Goal: Task Accomplishment & Management: Complete application form

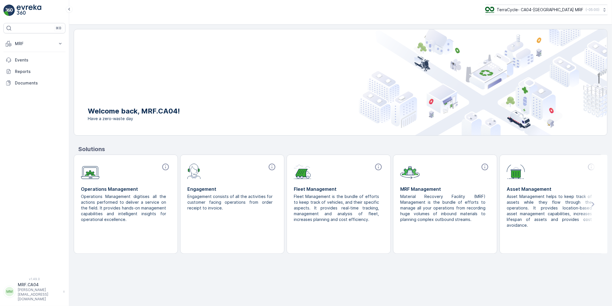
click at [33, 287] on p "MRF.CA04" at bounding box center [39, 285] width 42 height 6
click at [26, 283] on span "Log Out" at bounding box center [22, 282] width 16 height 6
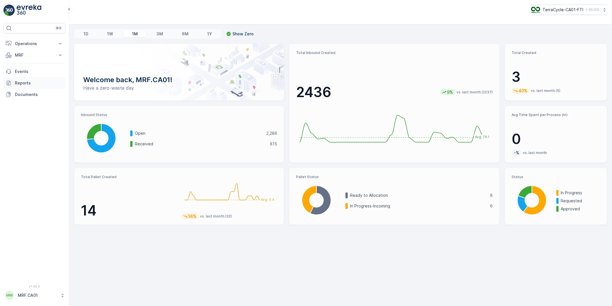
click at [21, 82] on p "Reports" at bounding box center [39, 83] width 48 height 6
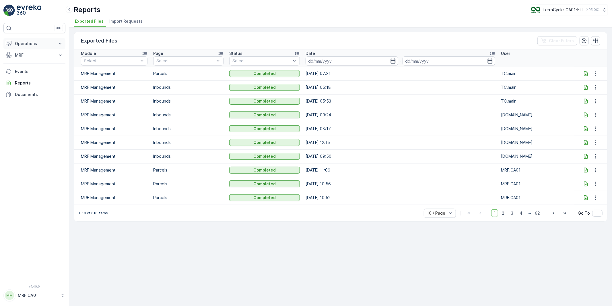
click at [27, 44] on p "Operations" at bounding box center [34, 44] width 39 height 6
click at [25, 84] on p "MRF" at bounding box center [34, 87] width 39 height 6
click at [23, 112] on p "Pallet" at bounding box center [20, 113] width 11 height 6
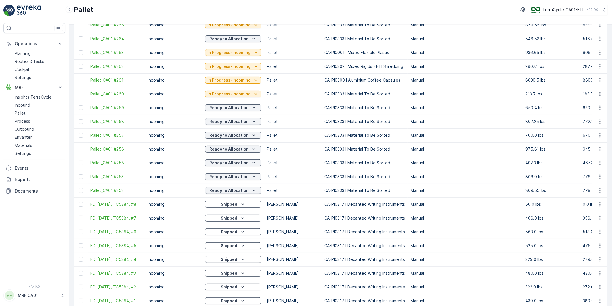
scroll to position [159, 0]
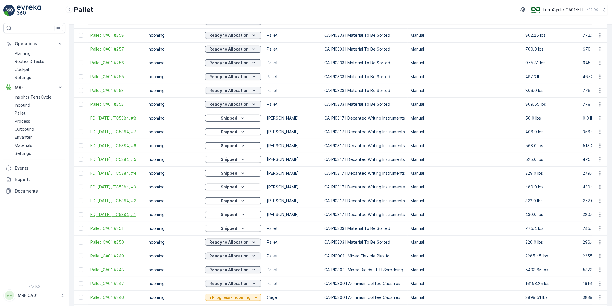
click at [112, 216] on span "FD, [DATE], TC5384, #1" at bounding box center [116, 215] width 52 height 6
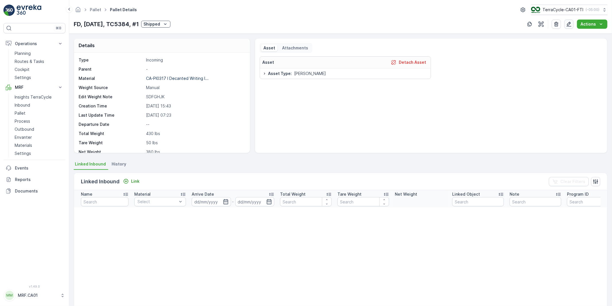
click at [570, 24] on icon "button" at bounding box center [569, 24] width 6 height 6
click at [587, 24] on p "Actions" at bounding box center [589, 24] width 16 height 6
click at [589, 24] on p "Actions" at bounding box center [589, 24] width 16 height 6
click at [125, 24] on p "FD, [DATE], TC5384, #1" at bounding box center [106, 24] width 65 height 9
click at [590, 23] on p "Actions" at bounding box center [589, 24] width 16 height 6
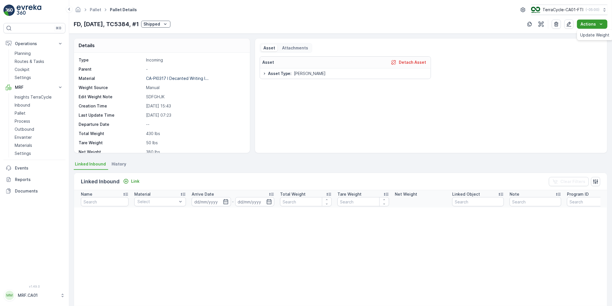
click at [590, 23] on p "Actions" at bounding box center [589, 24] width 16 height 6
click at [136, 26] on p "FD, [DATE], TC5384, #1" at bounding box center [106, 24] width 65 height 9
click at [587, 24] on p "Actions" at bounding box center [589, 24] width 16 height 6
click at [588, 25] on p "Actions" at bounding box center [589, 24] width 16 height 6
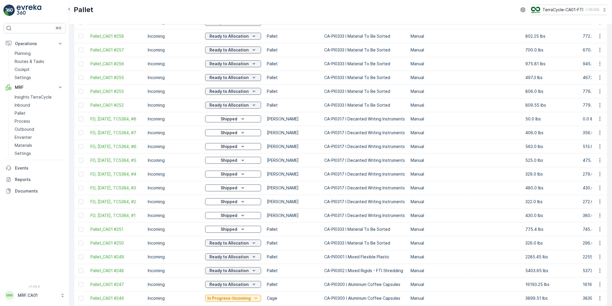
scroll to position [223, 0]
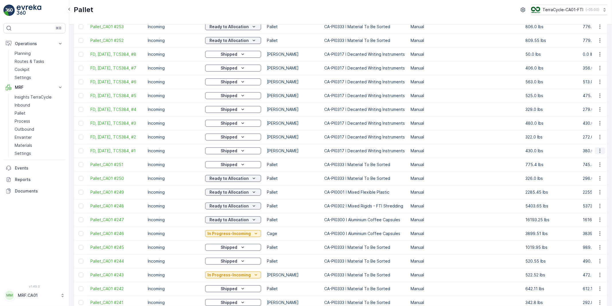
click at [598, 153] on icon "button" at bounding box center [600, 151] width 6 height 6
click at [588, 179] on span "Duplicate Pallet" at bounding box center [592, 178] width 30 height 6
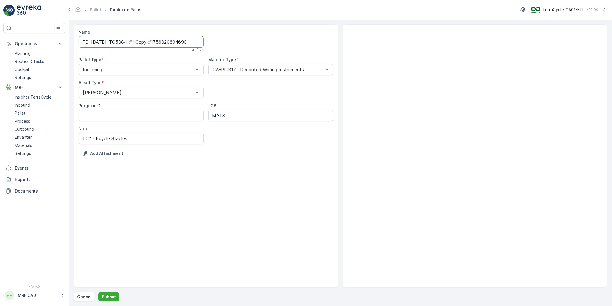
drag, startPoint x: 140, startPoint y: 41, endPoint x: 129, endPoint y: 42, distance: 10.1
click at [129, 42] on input "FD, [DATE], TC5384, #1 Copy #1756320694690" at bounding box center [141, 41] width 125 height 11
paste input "TC5403"
drag, startPoint x: 156, startPoint y: 42, endPoint x: 253, endPoint y: 41, distance: 97.1
click at [253, 41] on div "Name FD, [DATE], TCTC5403, #1 Copy #1756320694690 This name is available 51 / 1…" at bounding box center [206, 97] width 255 height 137
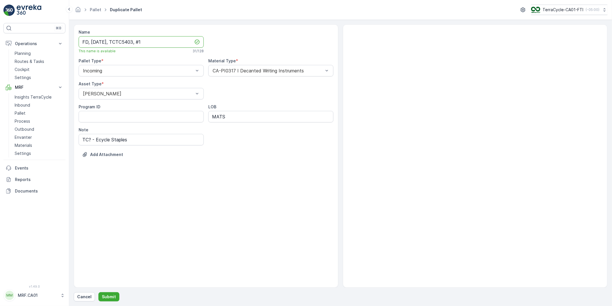
click at [106, 42] on input "FD, [DATE], TCTC5403, #1" at bounding box center [141, 41] width 125 height 11
type input "FD, [DATE], TCTC5403, #1"
click at [256, 75] on div "CA-PI0317 I Decanted Writing Instruments" at bounding box center [270, 70] width 125 height 11
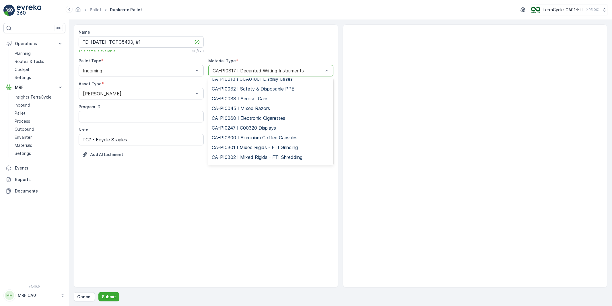
scroll to position [38, 0]
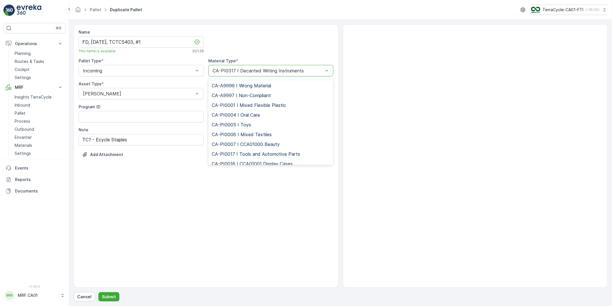
click at [298, 69] on div at bounding box center [268, 70] width 112 height 5
click at [300, 70] on div at bounding box center [268, 70] width 112 height 5
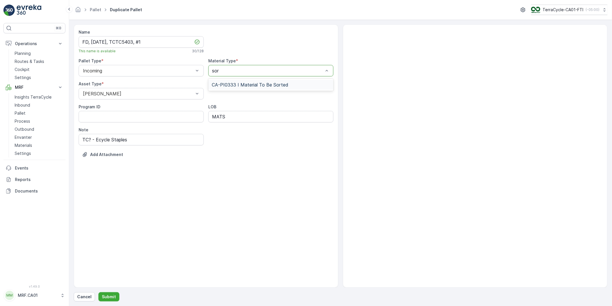
type input "sort"
click at [245, 85] on span "CA-PI0333 I Material To Be Sorted" at bounding box center [250, 84] width 77 height 5
click at [128, 42] on input "FD, [DATE], TCTC5403, #1" at bounding box center [141, 41] width 125 height 11
drag, startPoint x: 138, startPoint y: 42, endPoint x: 129, endPoint y: 43, distance: 9.5
click at [129, 43] on input "FD, [DATE], TC5403, #1" at bounding box center [141, 41] width 125 height 11
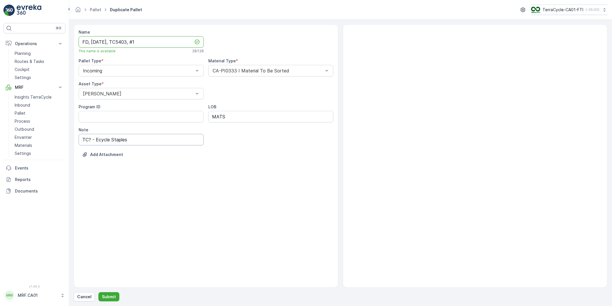
type input "FD, [DATE], TC5403, #1"
click at [89, 140] on input "TC? - Ecycle Staples" at bounding box center [141, 139] width 125 height 11
paste input "5403"
drag, startPoint x: 146, startPoint y: 139, endPoint x: 157, endPoint y: 140, distance: 11.5
click at [146, 139] on input "TC5403 - Ecycle Staples" at bounding box center [141, 139] width 125 height 11
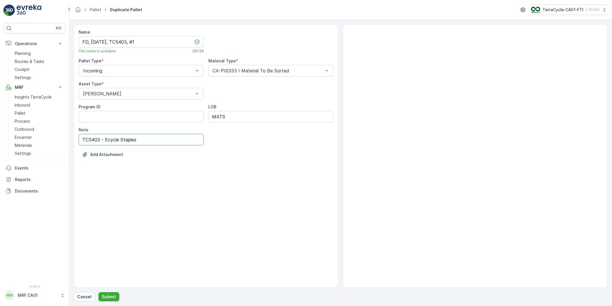
click at [138, 141] on input "TC5403 - Ecycle Staples" at bounding box center [141, 139] width 125 height 11
type input "TC5403 - Ecycle Staples - Pens"
click at [145, 118] on ID "Program ID" at bounding box center [141, 116] width 125 height 11
type ID "709"
click at [238, 170] on div "Name FD, [DATE], TC5403, #1 This name is available 28 / 128 Pallet Type * Incom…" at bounding box center [206, 155] width 265 height 263
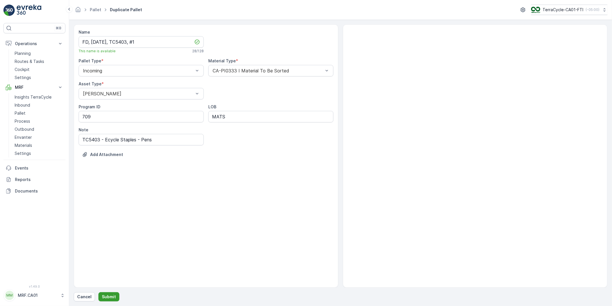
click at [108, 296] on p "Submit" at bounding box center [109, 297] width 14 height 6
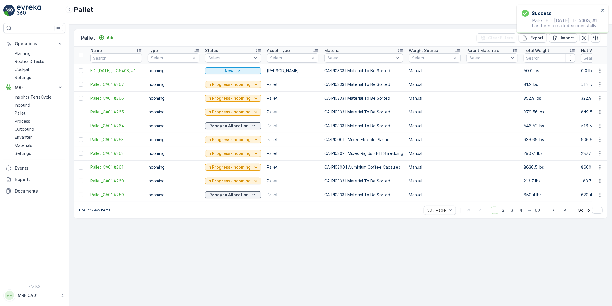
click at [599, 69] on icon "button" at bounding box center [600, 71] width 6 height 6
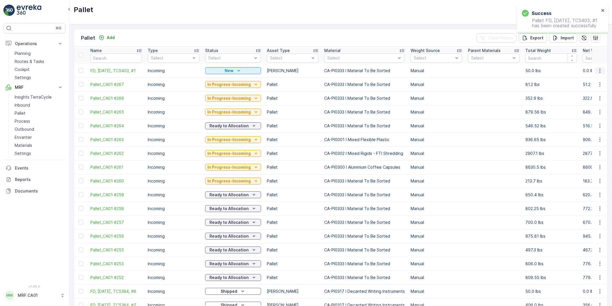
click at [600, 69] on icon "button" at bounding box center [600, 70] width 1 height 4
click at [587, 85] on span "Edit Pallet" at bounding box center [587, 87] width 20 height 6
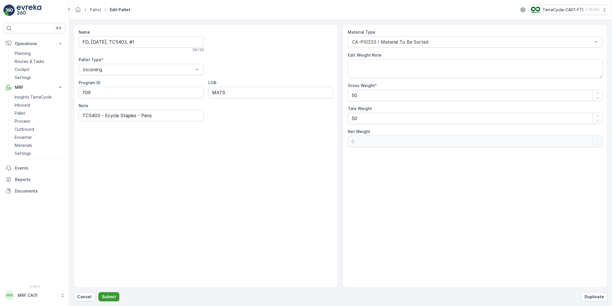
click at [111, 296] on p "Submit" at bounding box center [109, 297] width 14 height 6
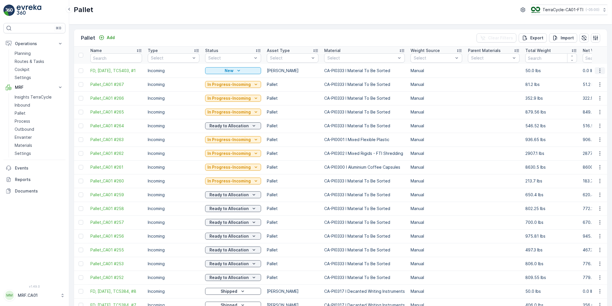
click at [598, 69] on icon "button" at bounding box center [600, 71] width 6 height 6
click at [586, 87] on span "Edit Pallet" at bounding box center [587, 87] width 20 height 6
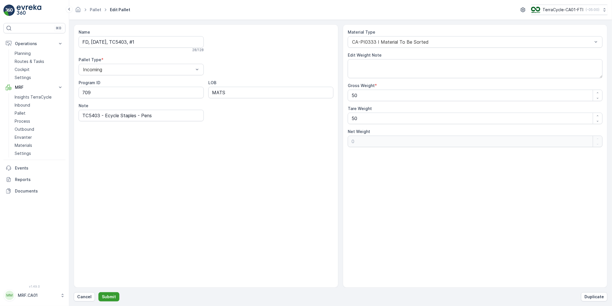
click at [108, 296] on p "Submit" at bounding box center [109, 297] width 14 height 6
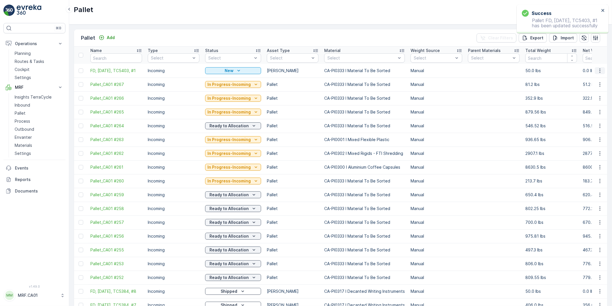
click at [599, 69] on icon "button" at bounding box center [600, 71] width 6 height 6
click at [582, 122] on span "Delete Pallet" at bounding box center [589, 122] width 25 height 6
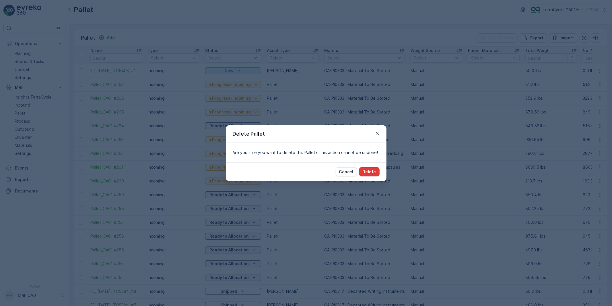
click at [363, 173] on button "Delete" at bounding box center [369, 171] width 20 height 9
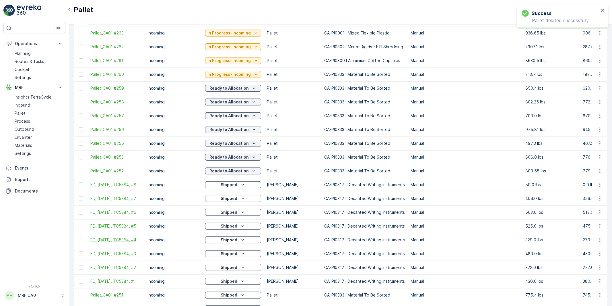
scroll to position [96, 0]
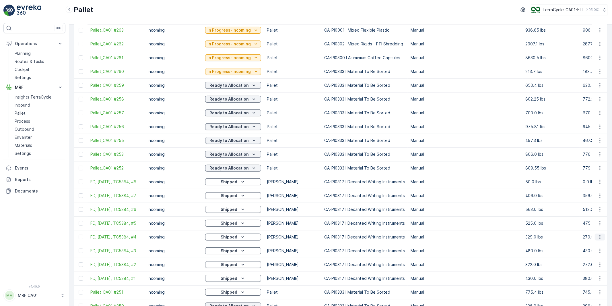
click at [598, 237] on icon "button" at bounding box center [600, 237] width 6 height 6
click at [583, 262] on span "Duplicate Pallet" at bounding box center [592, 263] width 30 height 6
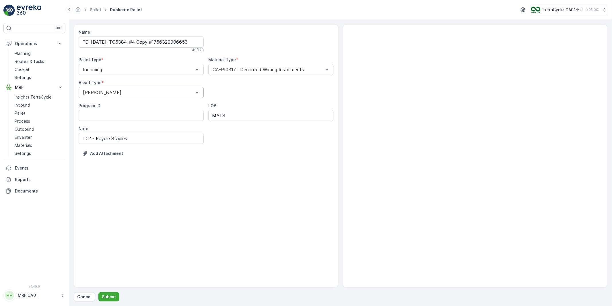
click at [99, 90] on div at bounding box center [138, 92] width 112 height 5
click at [98, 144] on span "FD Pallet" at bounding box center [92, 145] width 20 height 5
drag, startPoint x: 107, startPoint y: 41, endPoint x: 91, endPoint y: 42, distance: 15.2
click at [91, 42] on input "FD, [DATE], TC5384, #4 Copy #1756320906653" at bounding box center [141, 41] width 125 height 11
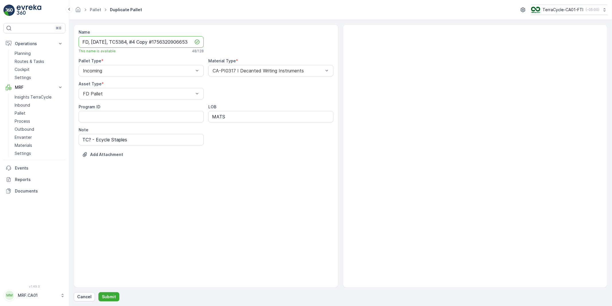
drag, startPoint x: 145, startPoint y: 41, endPoint x: 213, endPoint y: 45, distance: 68.5
click at [213, 45] on div "Name FD, [DATE], TC5384, #4 Copy #1756320906653 This name is available 48 / 128…" at bounding box center [206, 97] width 255 height 137
click at [139, 42] on input "FD, [DATE], TC5384, #1" at bounding box center [141, 41] width 125 height 11
click at [159, 41] on input "FD, [DATE], TC5403, #1" at bounding box center [141, 41] width 125 height 11
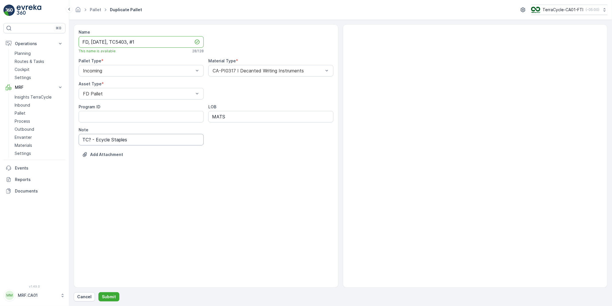
type input "FD, [DATE], TC5403, #1"
click at [89, 139] on input "TC? - Ecycle Staples" at bounding box center [141, 139] width 125 height 11
click at [157, 143] on input "TC5403 - Ecycle Staples" at bounding box center [141, 139] width 125 height 11
type input "TC5403 - Ecycle Staples"
click at [282, 69] on div at bounding box center [268, 70] width 112 height 5
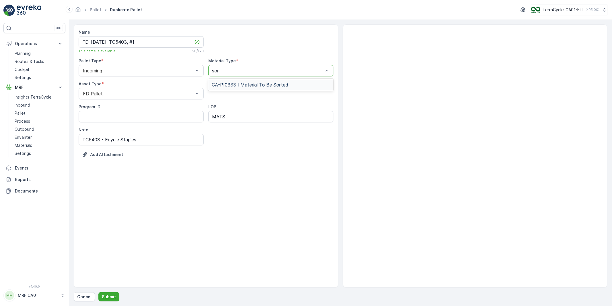
type input "sort"
click at [265, 82] on span "CA-PI0333 I Material To Be Sorted" at bounding box center [250, 84] width 77 height 5
click at [137, 141] on input "TC5403 - Ecycle Staples" at bounding box center [141, 139] width 125 height 11
type input "TC5403 - Ecycle Staples Pens"
click at [144, 118] on ID "Program ID" at bounding box center [141, 116] width 125 height 11
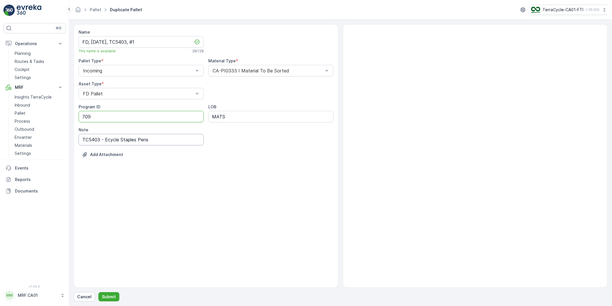
type ID "709"
click at [145, 181] on div "Name FD, [DATE], TC5403, #1 This name is available 28 / 128 Pallet Type * Incom…" at bounding box center [206, 155] width 265 height 263
click at [107, 296] on p "Submit" at bounding box center [109, 297] width 14 height 6
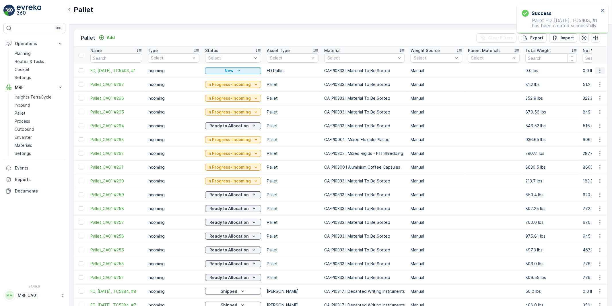
click at [598, 70] on icon "button" at bounding box center [600, 71] width 6 height 6
click at [589, 96] on span "Duplicate Pallet" at bounding box center [592, 95] width 30 height 6
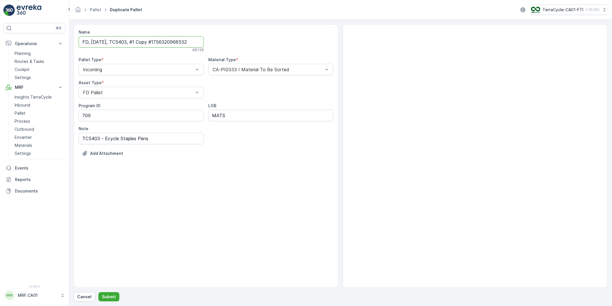
scroll to position [0, 2]
drag, startPoint x: 145, startPoint y: 43, endPoint x: 215, endPoint y: 45, distance: 70.6
click at [215, 45] on div "Name FD, [DATE], TC5403, #1 Copy #1756320968532 48 / 128 Pallet Type * Incoming…" at bounding box center [206, 97] width 255 height 136
type input "FD, [DATE], TC5403, #2"
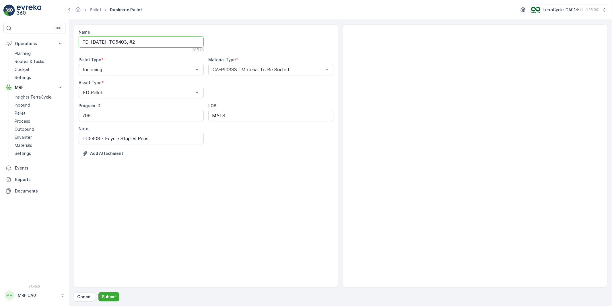
click at [219, 160] on div "Add Attachment" at bounding box center [206, 157] width 255 height 16
click at [110, 295] on p "Submit" at bounding box center [109, 297] width 14 height 6
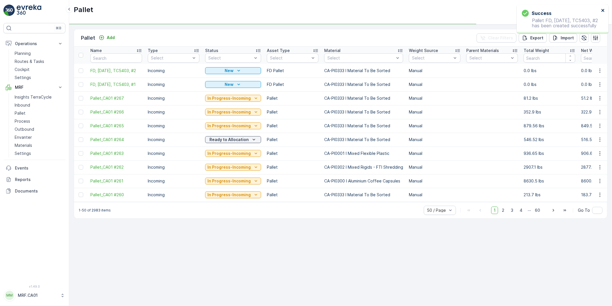
click at [604, 9] on icon "close" at bounding box center [604, 10] width 4 height 5
click at [601, 70] on icon "button" at bounding box center [600, 71] width 6 height 6
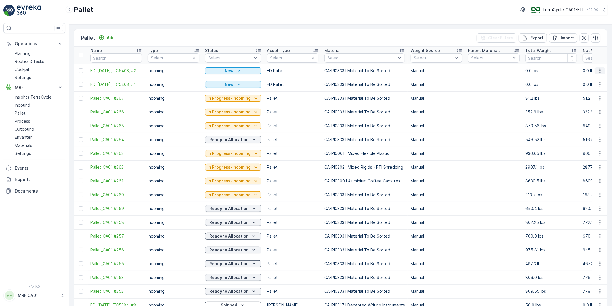
click at [598, 70] on icon "button" at bounding box center [600, 71] width 6 height 6
click at [584, 94] on span "Duplicate Pallet" at bounding box center [592, 95] width 30 height 6
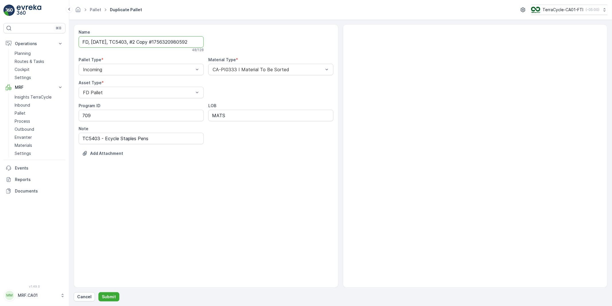
scroll to position [0, 3]
drag, startPoint x: 145, startPoint y: 42, endPoint x: 236, endPoint y: 41, distance: 90.7
click at [236, 41] on div "Name FD, [DATE], TC5403, #2 Copy #1756320980592 48 / 128 Pallet Type * Incoming…" at bounding box center [206, 97] width 255 height 136
type input "FD, [DATE], TC5403, #3"
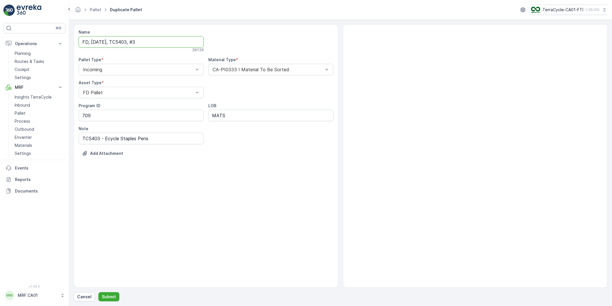
click at [242, 191] on div "Name FD, [DATE], TC5403, #3 28 / 128 Pallet Type * Incoming Material Type * CA-…" at bounding box center [206, 155] width 265 height 263
click at [109, 296] on p "Submit" at bounding box center [109, 297] width 14 height 6
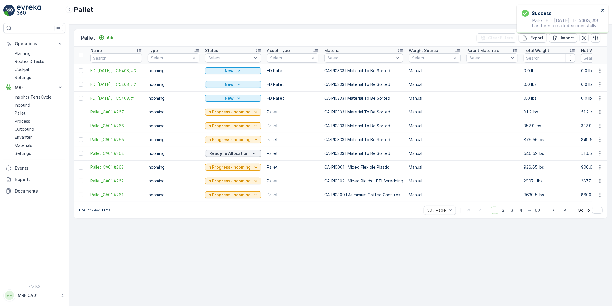
click at [603, 10] on icon "close" at bounding box center [603, 10] width 3 height 3
click at [601, 70] on icon "button" at bounding box center [600, 71] width 6 height 6
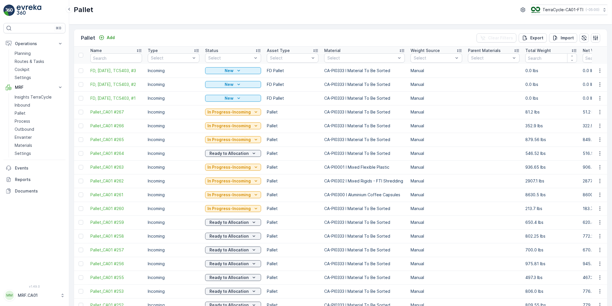
click at [592, 94] on td at bounding box center [600, 98] width 16 height 14
click at [598, 71] on icon "button" at bounding box center [600, 71] width 6 height 6
click at [586, 95] on span "Duplicate Pallet" at bounding box center [592, 95] width 30 height 6
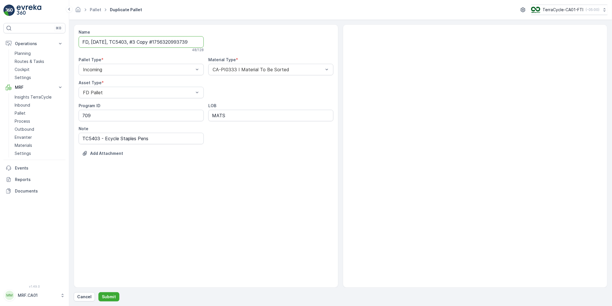
scroll to position [0, 3]
drag, startPoint x: 144, startPoint y: 42, endPoint x: 263, endPoint y: 41, distance: 118.9
click at [263, 41] on div "Name FD, [DATE], TC5403, #3 Copy #1756320993739 48 / 128 Pallet Type * Incoming…" at bounding box center [206, 97] width 255 height 136
type input "FD, [DATE], TC5403, #4"
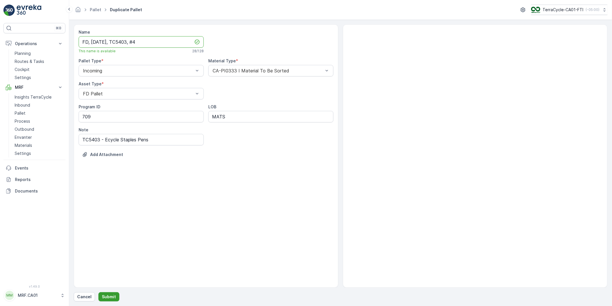
click at [109, 297] on p "Submit" at bounding box center [109, 297] width 14 height 6
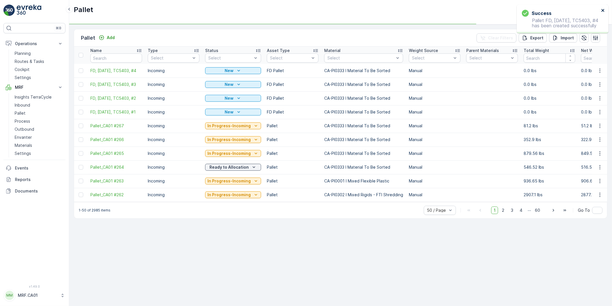
click at [602, 10] on icon "close" at bounding box center [604, 10] width 4 height 5
click at [602, 70] on icon "button" at bounding box center [600, 71] width 6 height 6
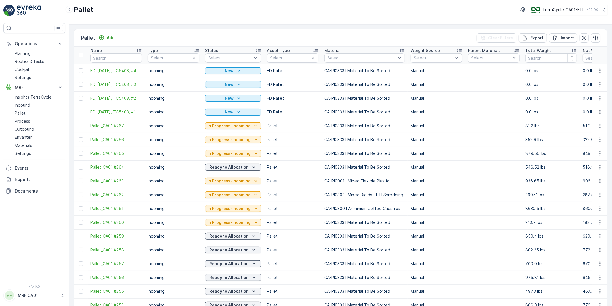
click at [586, 94] on td "0.0 lbs" at bounding box center [608, 98] width 57 height 14
click at [597, 69] on icon "button" at bounding box center [600, 71] width 6 height 6
click at [589, 95] on span "Duplicate Pallet" at bounding box center [592, 95] width 30 height 6
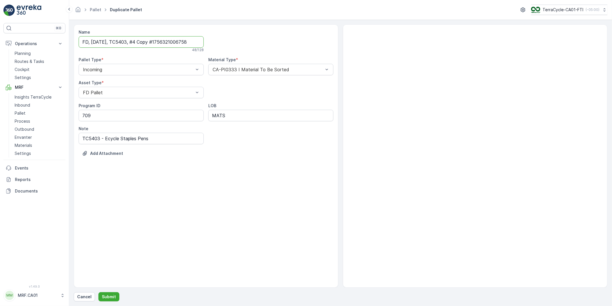
scroll to position [0, 2]
drag, startPoint x: 144, startPoint y: 42, endPoint x: 243, endPoint y: 39, distance: 98.5
click at [243, 39] on div "Name FD, [DATE], TC5403, #4 Copy #1756321006758 48 / 128 Pallet Type * Incoming…" at bounding box center [206, 97] width 255 height 136
type input "FD, [DATE], TC5403, #5"
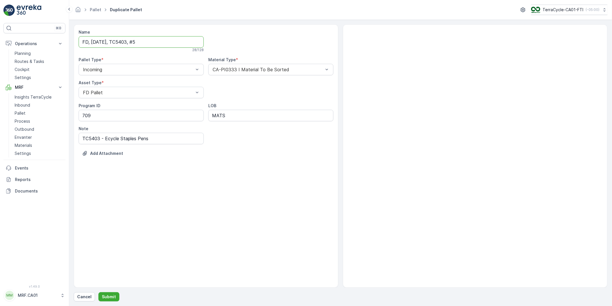
click at [241, 202] on div "Name FD, [DATE], TC5403, #5 28 / 128 Pallet Type * Incoming Material Type * CA-…" at bounding box center [206, 155] width 265 height 263
click at [109, 296] on p "Submit" at bounding box center [109, 297] width 14 height 6
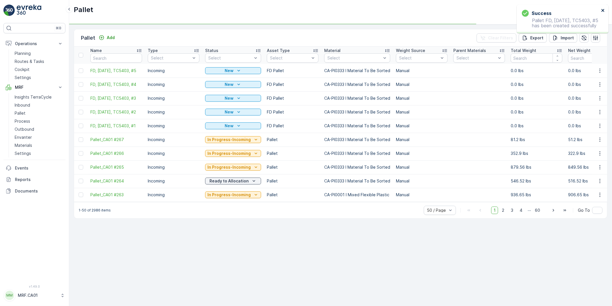
click at [604, 11] on icon "close" at bounding box center [603, 10] width 3 height 3
click at [601, 71] on icon "button" at bounding box center [600, 71] width 6 height 6
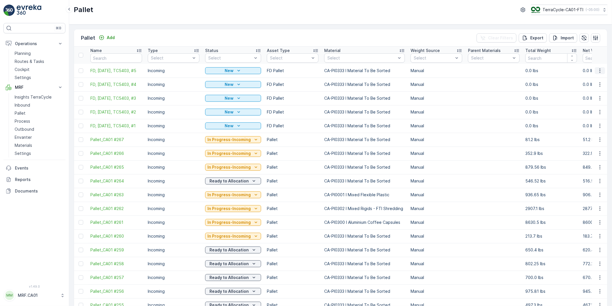
click at [599, 70] on icon "button" at bounding box center [600, 71] width 6 height 6
click at [593, 95] on span "Duplicate Pallet" at bounding box center [592, 95] width 30 height 6
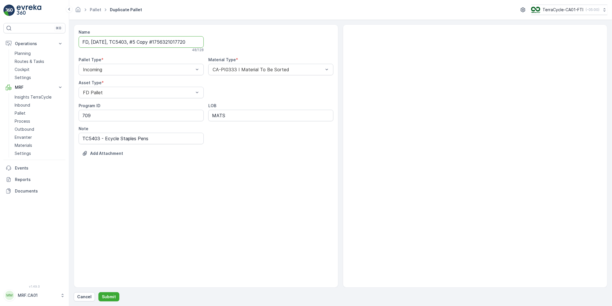
scroll to position [0, 1]
drag, startPoint x: 155, startPoint y: 42, endPoint x: 232, endPoint y: 41, distance: 76.7
click at [232, 41] on div "Name FD, [DATE], TC5403, #5 Copy #1756321017720 48 / 128 Pallet Type * Incoming…" at bounding box center [206, 97] width 255 height 136
type input "FD, [DATE], TC5403, #6"
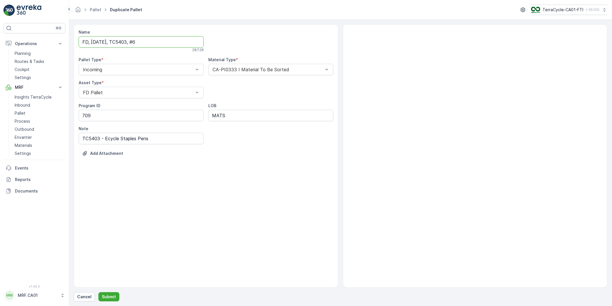
click at [210, 199] on div "Name FD, [DATE], TC5403, #6 28 / 128 Pallet Type * Incoming Material Type * CA-…" at bounding box center [206, 155] width 265 height 263
click at [106, 296] on p "Submit" at bounding box center [109, 297] width 14 height 6
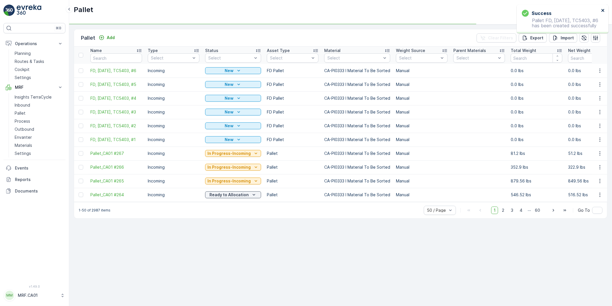
click at [604, 10] on icon "close" at bounding box center [603, 10] width 3 height 3
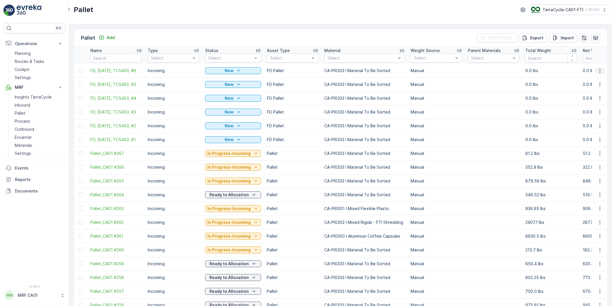
click at [599, 70] on icon "button" at bounding box center [600, 71] width 6 height 6
click at [589, 95] on span "Duplicate Pallet" at bounding box center [592, 95] width 30 height 6
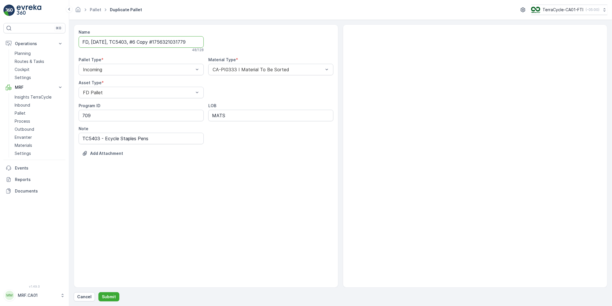
scroll to position [0, 1]
drag, startPoint x: 145, startPoint y: 42, endPoint x: 269, endPoint y: 48, distance: 124.4
click at [269, 48] on div "Name FD, [DATE], TC5403, #6 Copy #1756321031779 48 / 128 Pallet Type * Incoming…" at bounding box center [206, 97] width 255 height 136
type input "FD, [DATE], TC5403, #7"
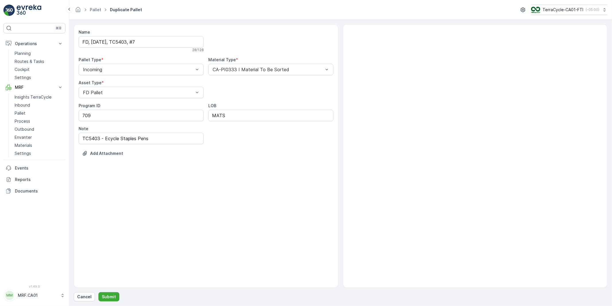
drag, startPoint x: 178, startPoint y: 179, endPoint x: 164, endPoint y: 222, distance: 45.8
click at [177, 179] on div "Name FD, [DATE], TC5403, #7 28 / 128 Pallet Type * Incoming Material Type * CA-…" at bounding box center [206, 155] width 265 height 263
click at [109, 297] on p "Submit" at bounding box center [109, 297] width 14 height 6
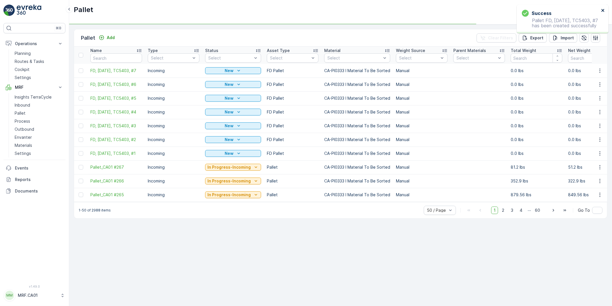
click at [604, 10] on icon "close" at bounding box center [603, 10] width 3 height 3
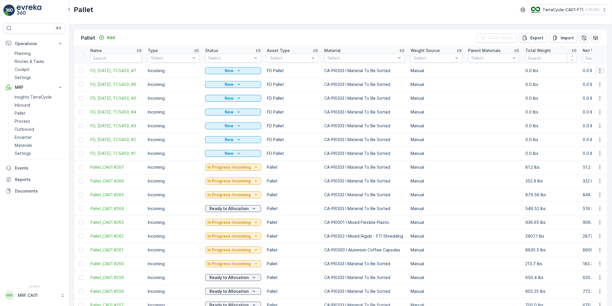
click at [599, 70] on icon "button" at bounding box center [600, 71] width 6 height 6
click at [589, 94] on span "Duplicate Pallet" at bounding box center [592, 95] width 30 height 6
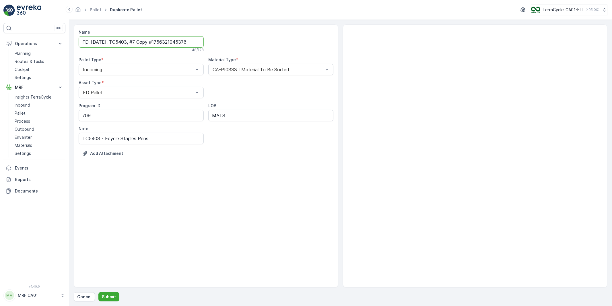
scroll to position [0, 2]
drag, startPoint x: 144, startPoint y: 42, endPoint x: 238, endPoint y: 49, distance: 94.1
click at [238, 49] on div "Name FD, [DATE], TC5403, #7 Copy #1756321045378 48 / 128 Pallet Type * Incoming…" at bounding box center [206, 97] width 255 height 136
type input "FD, [DATE], TC5403, #8"
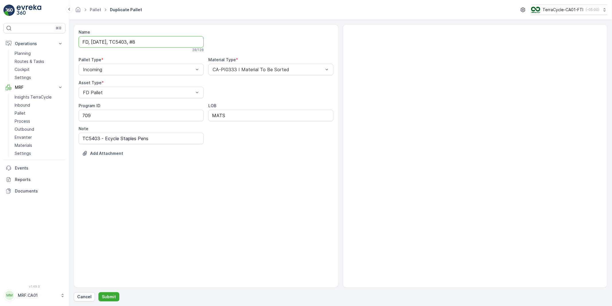
click at [209, 174] on div "Name FD, [DATE], TC5403, #8 28 / 128 Pallet Type * Incoming Material Type * CA-…" at bounding box center [206, 155] width 265 height 263
click at [107, 296] on p "Submit" at bounding box center [109, 297] width 14 height 6
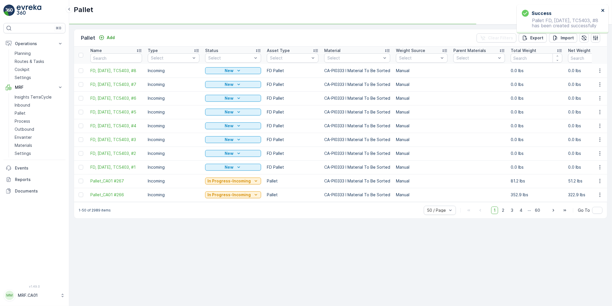
click at [604, 11] on icon "close" at bounding box center [603, 10] width 3 height 3
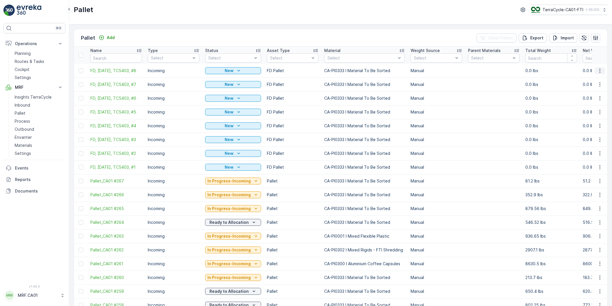
click at [599, 70] on icon "button" at bounding box center [600, 71] width 6 height 6
click at [592, 94] on span "Duplicate Pallet" at bounding box center [592, 95] width 30 height 6
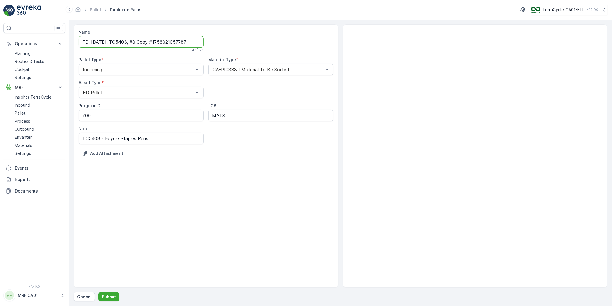
scroll to position [0, 1]
drag, startPoint x: 145, startPoint y: 43, endPoint x: 259, endPoint y: 43, distance: 114.3
click at [259, 43] on div "Name FD, [DATE], TC5403, #8 Copy #1756321057787 48 / 128 Pallet Type * Incoming…" at bounding box center [206, 97] width 255 height 136
type input "FD, [DATE], TC5403, #9"
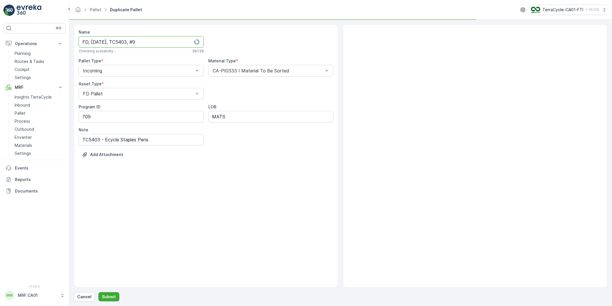
click at [219, 217] on div "Name FD, [DATE], TC5403, #9 Checking availability... 28 / 128 Pallet Type * Inc…" at bounding box center [206, 155] width 265 height 263
click at [174, 216] on div "Name FD, [DATE], TC5403, #9 This name is available 28 / 128 Pallet Type * Incom…" at bounding box center [206, 155] width 265 height 263
click at [111, 296] on p "Submit" at bounding box center [109, 297] width 14 height 6
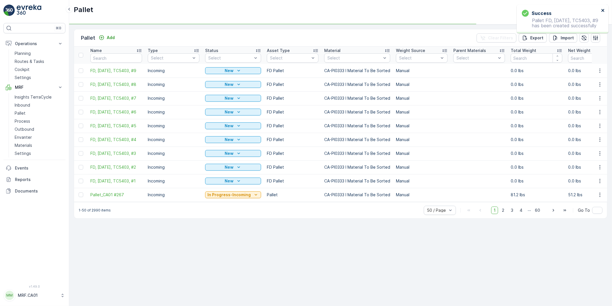
click at [604, 9] on icon "close" at bounding box center [604, 10] width 4 height 5
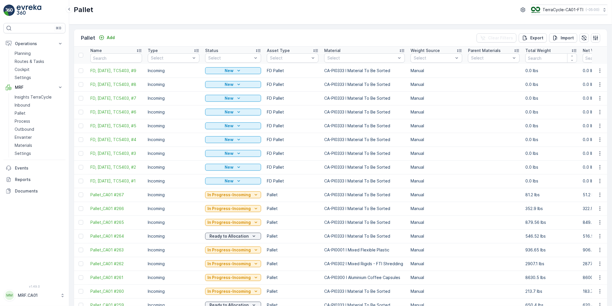
click at [417, 68] on td "Manual" at bounding box center [436, 71] width 57 height 14
click at [418, 68] on td "Manual" at bounding box center [436, 71] width 57 height 14
click at [599, 70] on icon "button" at bounding box center [600, 71] width 6 height 6
click at [590, 96] on span "Duplicate Pallet" at bounding box center [592, 95] width 30 height 6
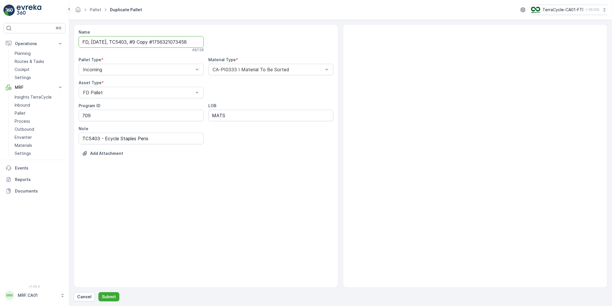
scroll to position [0, 2]
drag, startPoint x: 146, startPoint y: 42, endPoint x: 270, endPoint y: 49, distance: 125.1
click at [270, 49] on div "Name FD, [DATE], TC5403, #9 Copy #1756321073458 48 / 128 Pallet Type * Incoming…" at bounding box center [206, 97] width 255 height 136
type input "FD, [DATE], TC5403, #10"
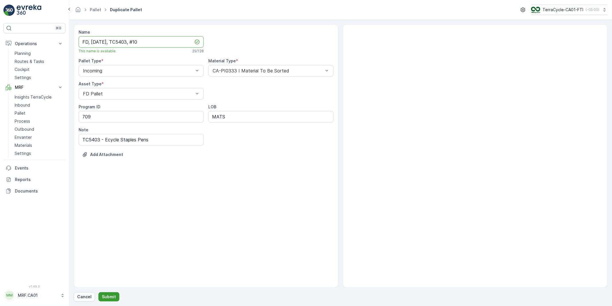
click at [110, 297] on p "Submit" at bounding box center [109, 297] width 14 height 6
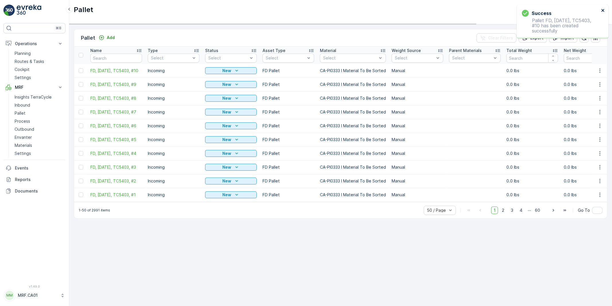
click at [604, 10] on icon "close" at bounding box center [603, 10] width 3 height 3
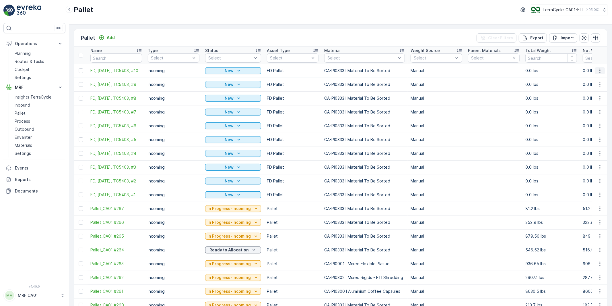
click at [599, 69] on icon "button" at bounding box center [600, 71] width 6 height 6
click at [587, 96] on span "Duplicate Pallet" at bounding box center [592, 95] width 30 height 6
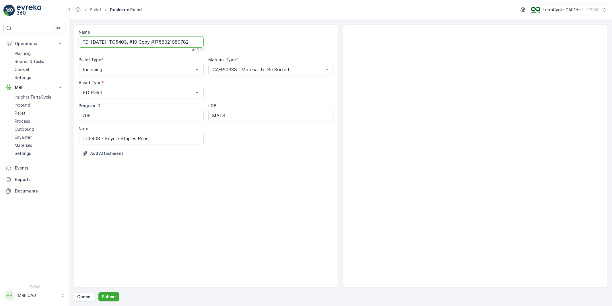
scroll to position [0, 4]
drag, startPoint x: 147, startPoint y: 42, endPoint x: 282, endPoint y: 42, distance: 134.7
click at [282, 42] on div "Name FD, [DATE], TC5403, #10 Copy #1756321089782 49 / 128 Pallet Type * Incomin…" at bounding box center [206, 97] width 255 height 136
type input "FD, [DATE], TC5403, #11"
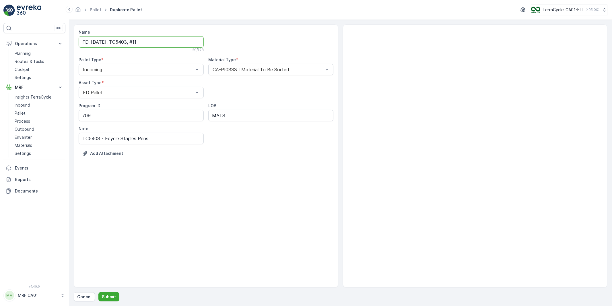
click at [205, 212] on div "Name FD, [DATE], TC5403, #11 29 / 128 Pallet Type * Incoming Material Type * CA…" at bounding box center [206, 155] width 265 height 263
click at [110, 296] on p "Submit" at bounding box center [109, 297] width 14 height 6
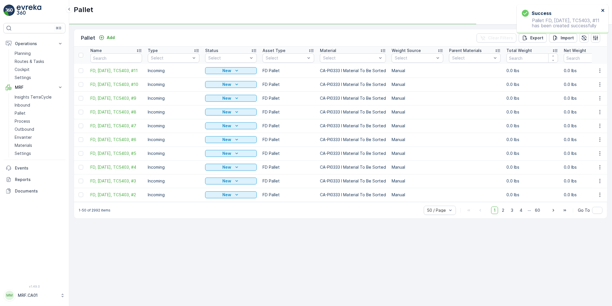
click at [602, 9] on icon "close" at bounding box center [603, 10] width 3 height 3
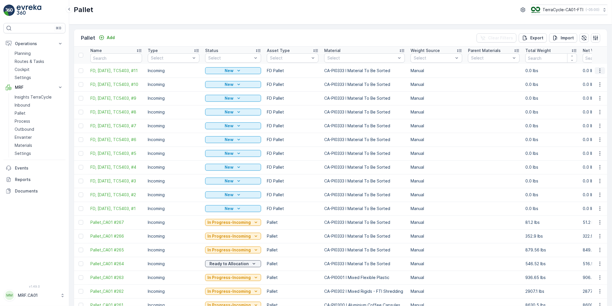
click at [599, 70] on icon "button" at bounding box center [600, 71] width 6 height 6
click at [586, 95] on span "Duplicate Pallet" at bounding box center [592, 95] width 30 height 6
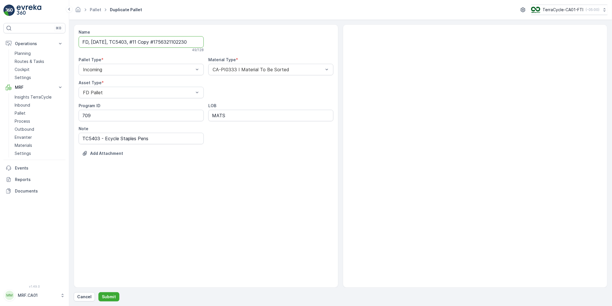
scroll to position [0, 3]
drag, startPoint x: 147, startPoint y: 43, endPoint x: 274, endPoint y: 48, distance: 127.9
click at [274, 48] on div "Name FD, [DATE], TC5403, #11 Copy #1756321102230 49 / 128 Pallet Type * Incomin…" at bounding box center [206, 97] width 255 height 136
type input "FD, [DATE], TC5403, #12"
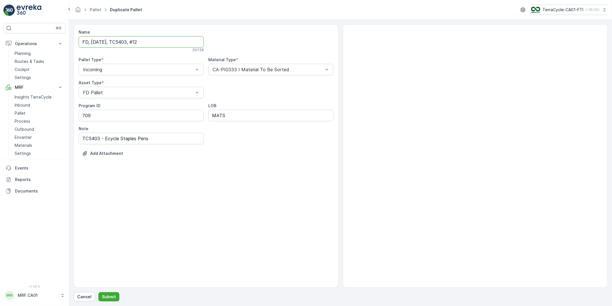
click at [197, 193] on div "Name FD, [DATE], TC5403, #12 29 / 128 Pallet Type * Incoming Material Type * CA…" at bounding box center [206, 155] width 265 height 263
click at [110, 297] on p "Submit" at bounding box center [109, 297] width 14 height 6
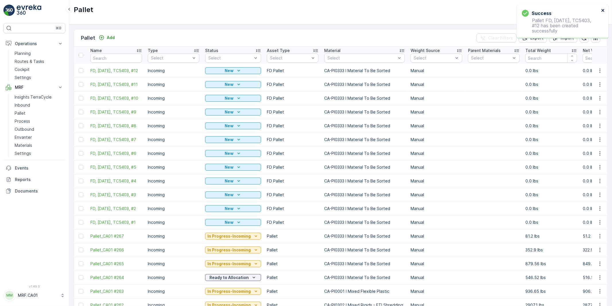
click at [604, 9] on icon "close" at bounding box center [603, 10] width 3 height 3
click at [599, 69] on icon "button" at bounding box center [600, 71] width 6 height 6
click at [584, 94] on span "Duplicate Pallet" at bounding box center [592, 95] width 30 height 6
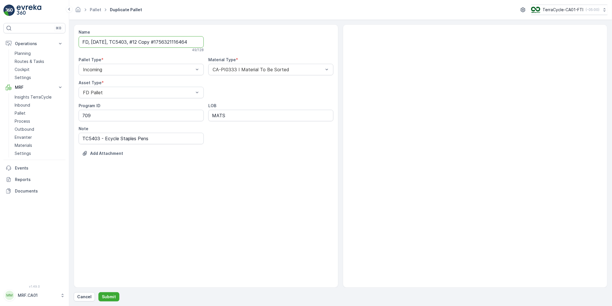
scroll to position [0, 3]
drag, startPoint x: 146, startPoint y: 42, endPoint x: 249, endPoint y: 46, distance: 103.2
click at [249, 46] on div "Name FD, [DATE], TC5403, #12 Copy #1756321116464 49 / 128 Pallet Type * Incomin…" at bounding box center [206, 97] width 255 height 136
type input "FD, [DATE], TC5403, #13"
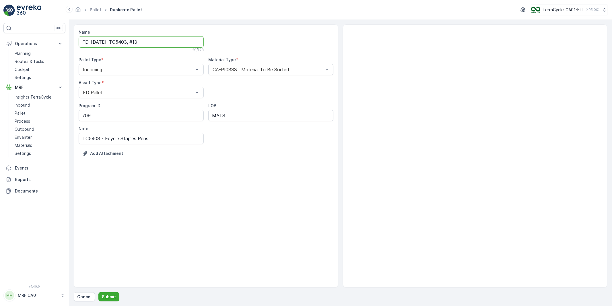
click at [214, 208] on div "Name FD, [DATE], TC5403, #13 29 / 128 Pallet Type * Incoming Material Type * CA…" at bounding box center [206, 155] width 265 height 263
click at [108, 297] on p "Submit" at bounding box center [109, 297] width 14 height 6
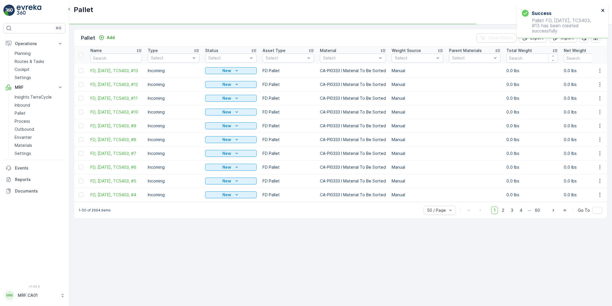
click at [604, 9] on icon "close" at bounding box center [603, 10] width 3 height 3
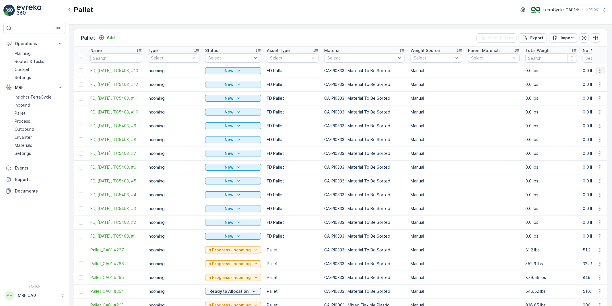
click at [599, 70] on icon "button" at bounding box center [600, 71] width 6 height 6
click at [591, 94] on span "Duplicate Pallet" at bounding box center [592, 95] width 30 height 6
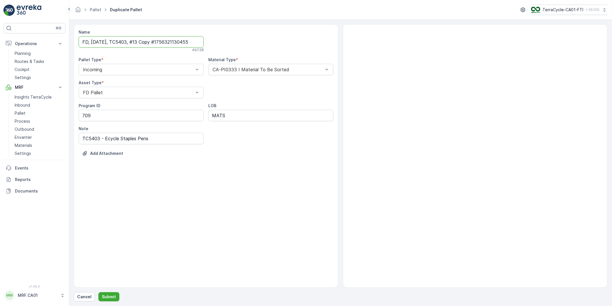
scroll to position [0, 4]
drag, startPoint x: 148, startPoint y: 43, endPoint x: 231, endPoint y: 42, distance: 83.6
click at [231, 42] on div "Name FD, [DATE], TC5403, #13 Copy #1756321130455 49 / 128 Pallet Type * Incomin…" at bounding box center [206, 97] width 255 height 136
type input "FD, [DATE], TC5403, #14"
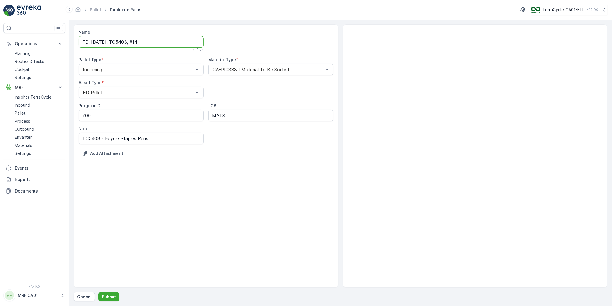
click at [199, 192] on div "Name FD, [DATE], TC5403, #14 29 / 128 Pallet Type * Incoming Material Type * CA…" at bounding box center [206, 155] width 265 height 263
click at [107, 296] on p "Submit" at bounding box center [109, 297] width 14 height 6
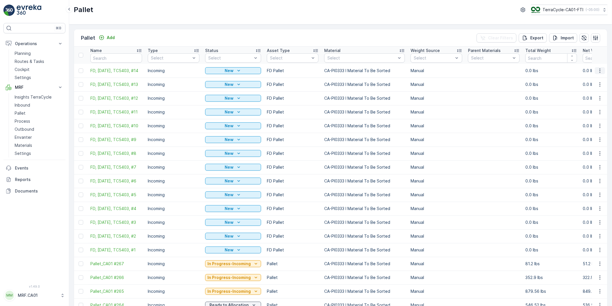
click at [600, 69] on icon "button" at bounding box center [600, 70] width 1 height 4
click at [592, 95] on span "Duplicate Pallet" at bounding box center [592, 95] width 30 height 6
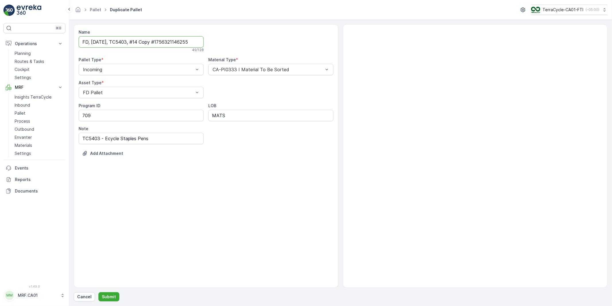
scroll to position [0, 3]
drag, startPoint x: 148, startPoint y: 42, endPoint x: 248, endPoint y: 41, distance: 100.8
click at [248, 41] on div "Name FD, [DATE], TC5403, #14 Copy #1756321146255 49 / 128 Pallet Type * Incomin…" at bounding box center [206, 97] width 255 height 136
type input "FD, [DATE], TC5403, #15"
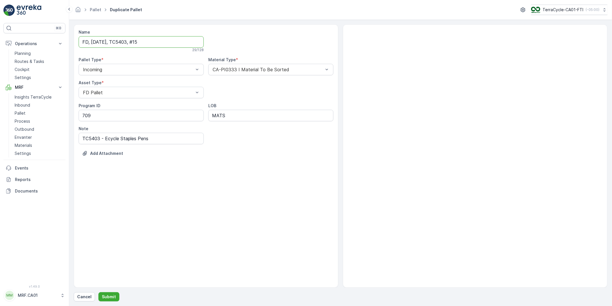
click at [239, 214] on div "Name FD, [DATE], TC5403, #15 29 / 128 Pallet Type * Incoming Material Type * CA…" at bounding box center [206, 155] width 265 height 263
click at [107, 297] on p "Submit" at bounding box center [109, 297] width 14 height 6
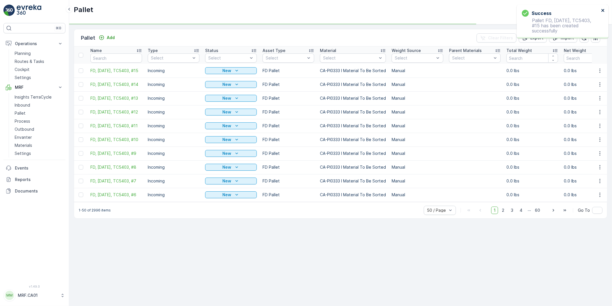
click at [604, 9] on icon "close" at bounding box center [603, 10] width 3 height 3
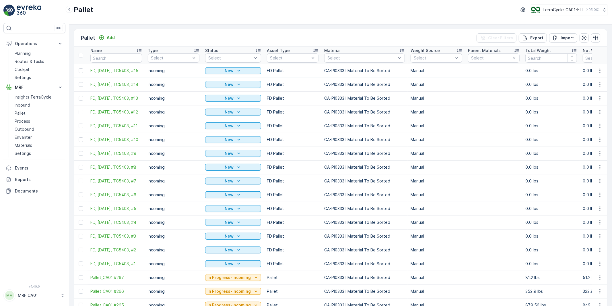
click at [600, 71] on icon "button" at bounding box center [600, 71] width 6 height 6
click at [585, 94] on span "Duplicate Pallet" at bounding box center [592, 95] width 30 height 6
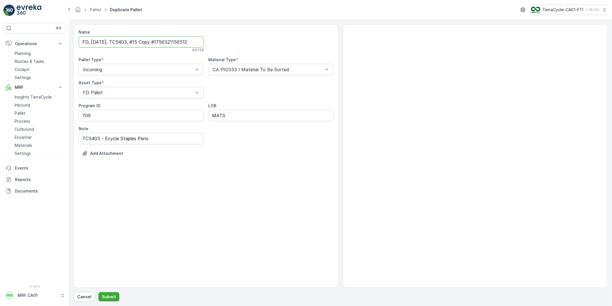
drag, startPoint x: 147, startPoint y: 42, endPoint x: 266, endPoint y: 44, distance: 118.9
click at [266, 44] on div "Name FD, [DATE], TC5403, #15 Copy #1756321156512 49 / 128 Pallet Type * Incomin…" at bounding box center [206, 97] width 255 height 136
type input "FD, [DATE], TC5403, #16"
click at [193, 199] on div "Name FD, [DATE], TC5403, #16 29 / 128 Pallet Type * Incoming Material Type * CA…" at bounding box center [206, 155] width 265 height 263
click at [110, 297] on p "Submit" at bounding box center [109, 297] width 14 height 6
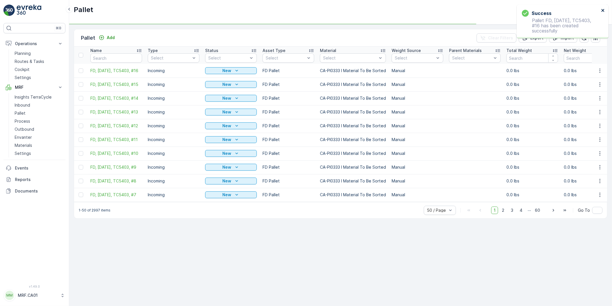
click at [604, 10] on icon "close" at bounding box center [604, 10] width 4 height 5
click at [600, 70] on icon "button" at bounding box center [600, 71] width 6 height 6
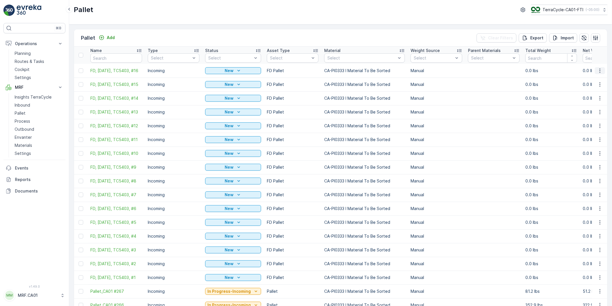
click at [598, 72] on icon "button" at bounding box center [600, 71] width 6 height 6
click at [586, 95] on span "Duplicate Pallet" at bounding box center [592, 95] width 30 height 6
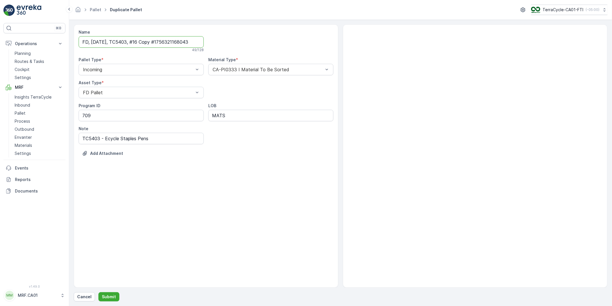
scroll to position [0, 4]
drag, startPoint x: 148, startPoint y: 42, endPoint x: 260, endPoint y: 41, distance: 112.8
click at [260, 41] on div "Name FD, [DATE], TC5403, #16 Copy #1756321168043 49 / 128 Pallet Type * Incomin…" at bounding box center [206, 97] width 255 height 136
type input "FD, [DATE], TC5403, #17"
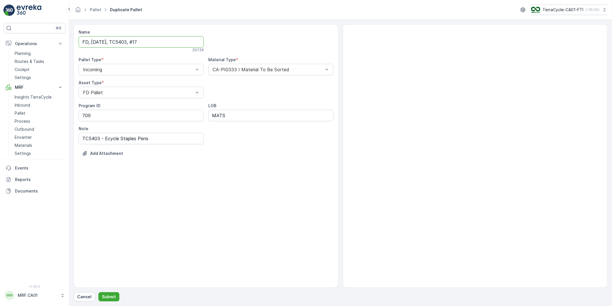
click at [253, 183] on div "Name FD, [DATE], TC5403, #17 29 / 128 Pallet Type * Incoming Material Type * CA…" at bounding box center [206, 155] width 265 height 263
click at [108, 297] on p "Submit" at bounding box center [109, 297] width 14 height 6
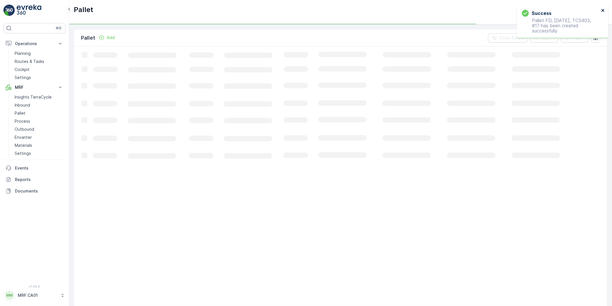
click at [602, 9] on icon "close" at bounding box center [603, 10] width 3 height 3
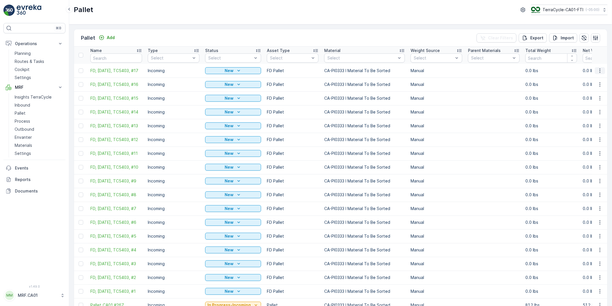
click at [598, 70] on icon "button" at bounding box center [600, 71] width 6 height 6
click at [586, 95] on span "Duplicate Pallet" at bounding box center [592, 95] width 30 height 6
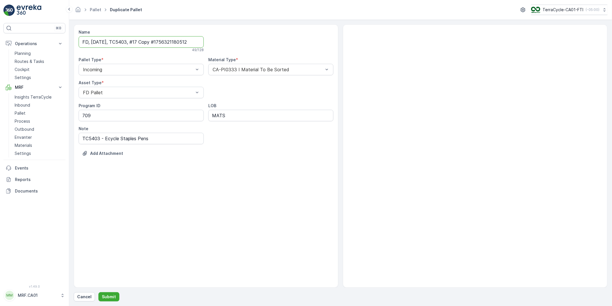
drag, startPoint x: 146, startPoint y: 42, endPoint x: 274, endPoint y: 41, distance: 128.1
click at [274, 41] on div "Name FD, [DATE], TC5403, #17 Copy #1756321180512 49 / 128 Pallet Type * Incomin…" at bounding box center [206, 97] width 255 height 136
type input "FD, [DATE], TC5403, #18"
click at [219, 201] on div "Name FD, [DATE], TC5403, #18 29 / 128 Pallet Type * Incoming Material Type * CA…" at bounding box center [206, 155] width 265 height 263
click at [109, 298] on p "Submit" at bounding box center [109, 297] width 14 height 6
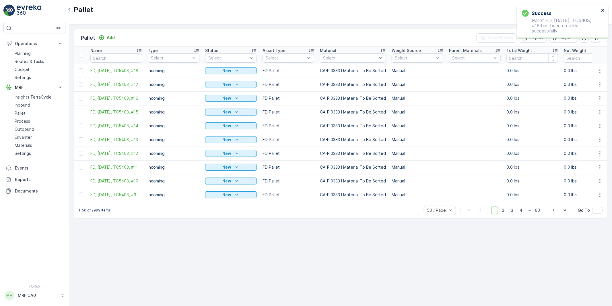
click at [604, 9] on icon "close" at bounding box center [603, 10] width 3 height 3
